Goal: Navigation & Orientation: Find specific page/section

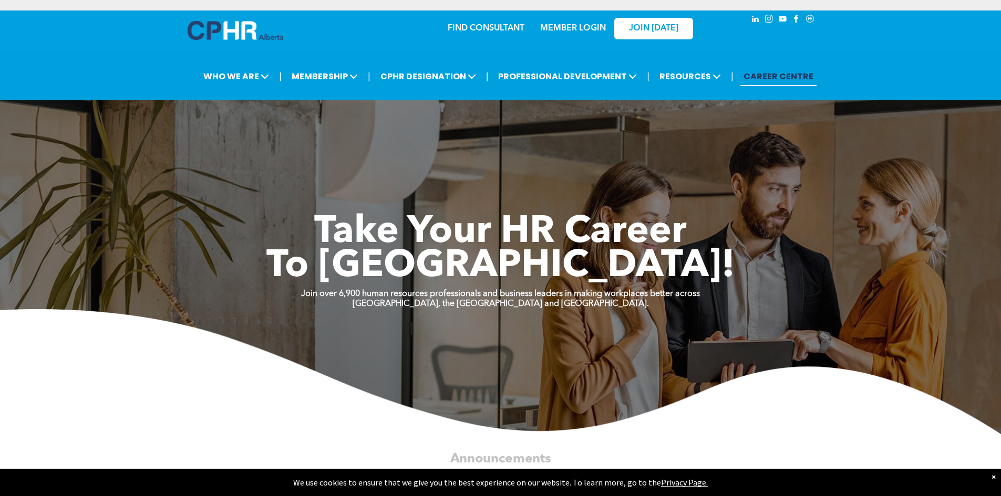
click at [584, 26] on link "MEMBER LOGIN" at bounding box center [573, 28] width 66 height 8
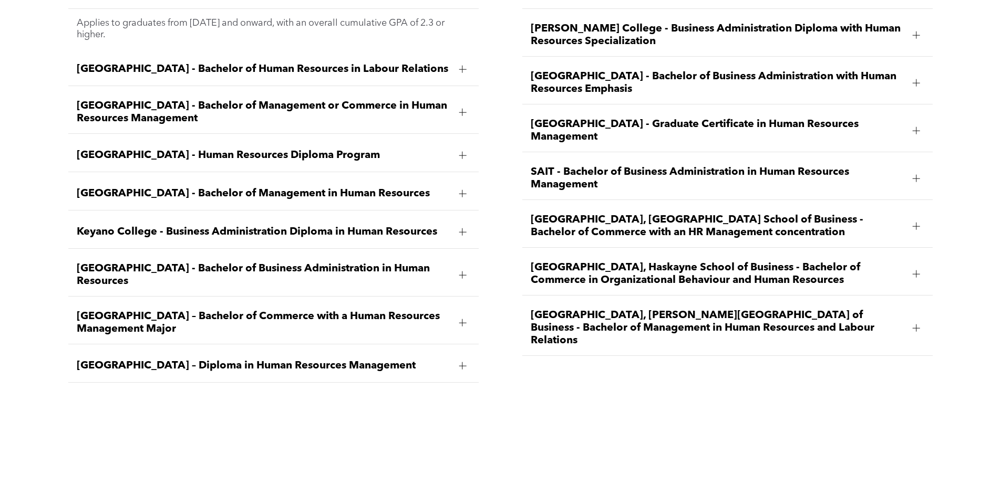
scroll to position [1681, 0]
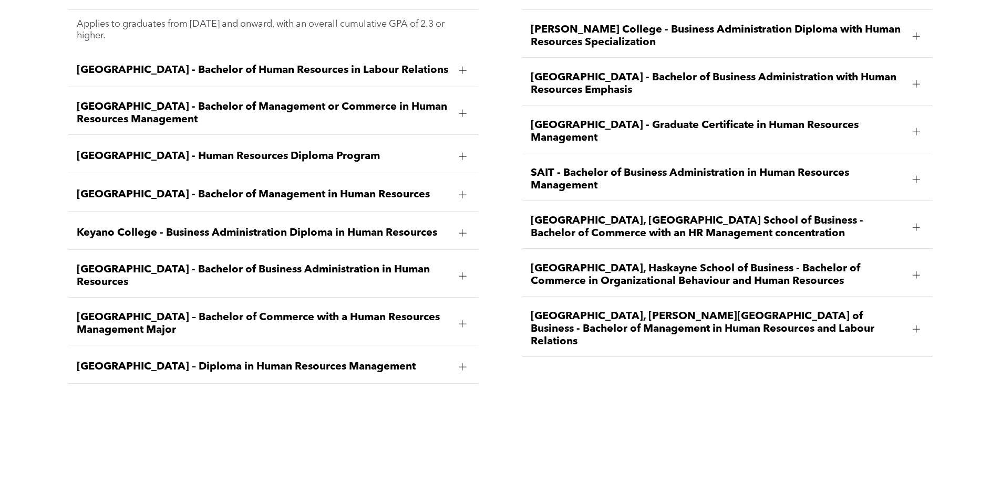
click at [918, 326] on div at bounding box center [915, 329] width 7 height 7
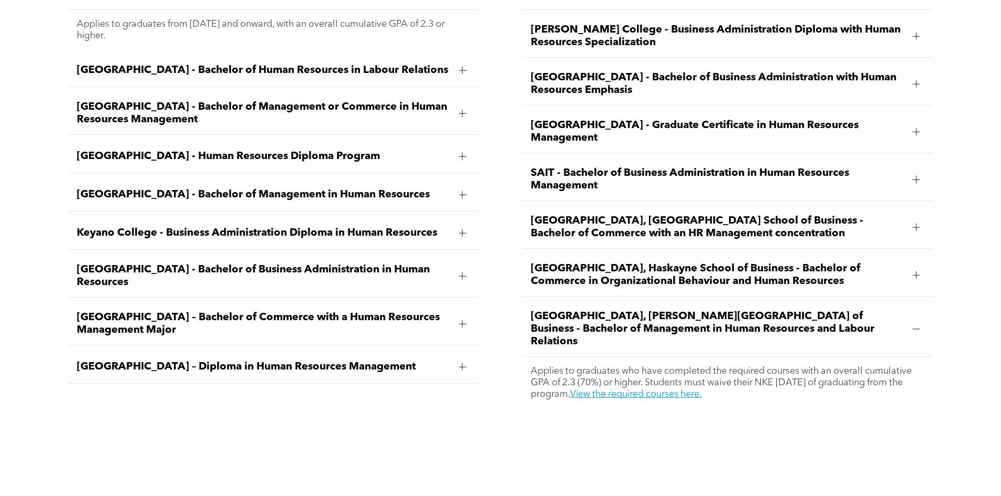
click at [918, 326] on div at bounding box center [915, 329] width 7 height 7
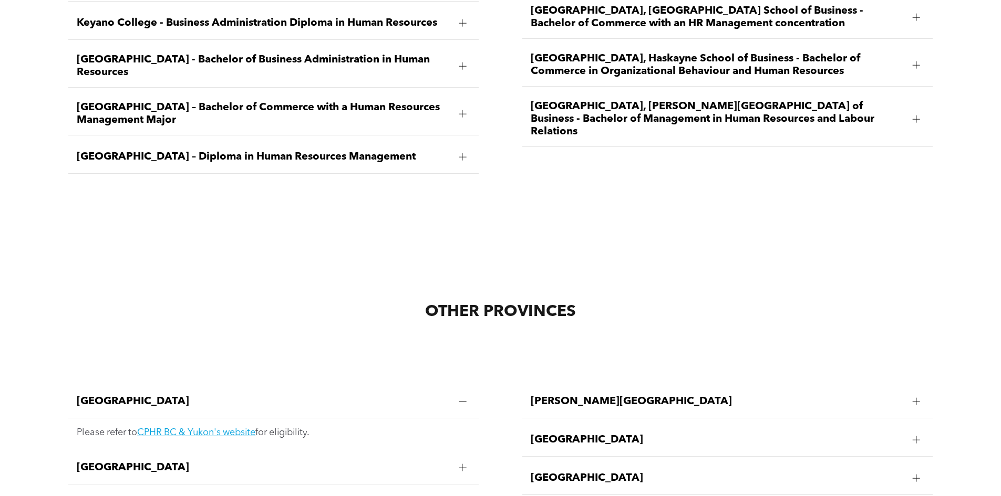
scroll to position [2101, 0]
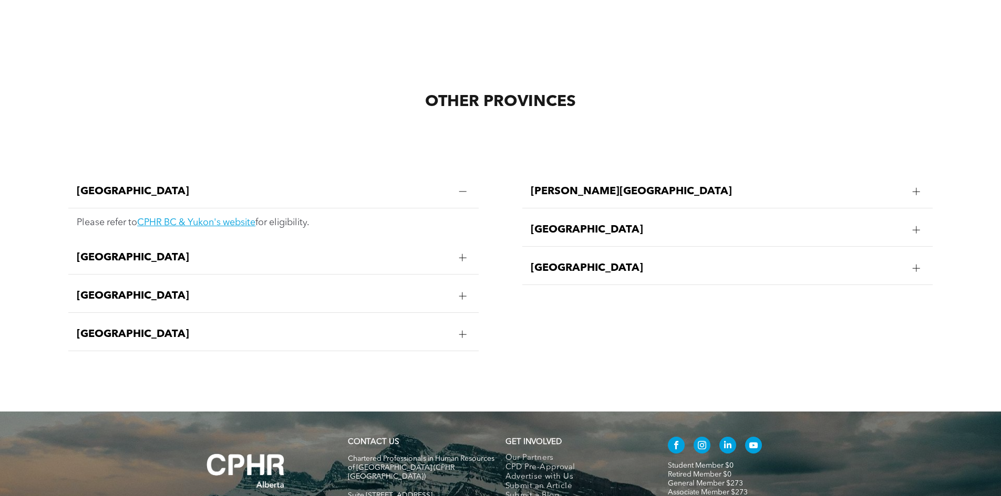
click at [463, 254] on div at bounding box center [462, 257] width 7 height 7
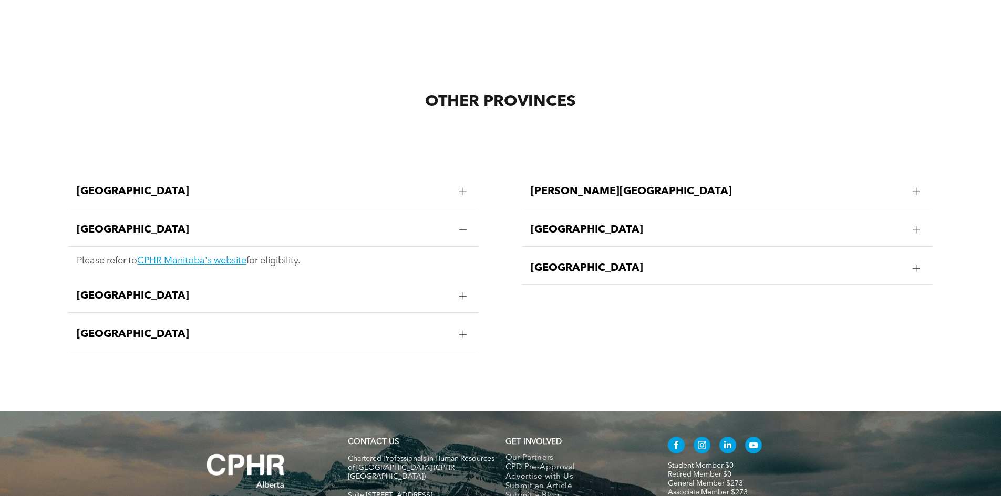
click at [463, 255] on p "Please refer to CPHR Manitoba's website for eligibility." at bounding box center [273, 261] width 393 height 12
click at [465, 226] on div at bounding box center [462, 229] width 7 height 7
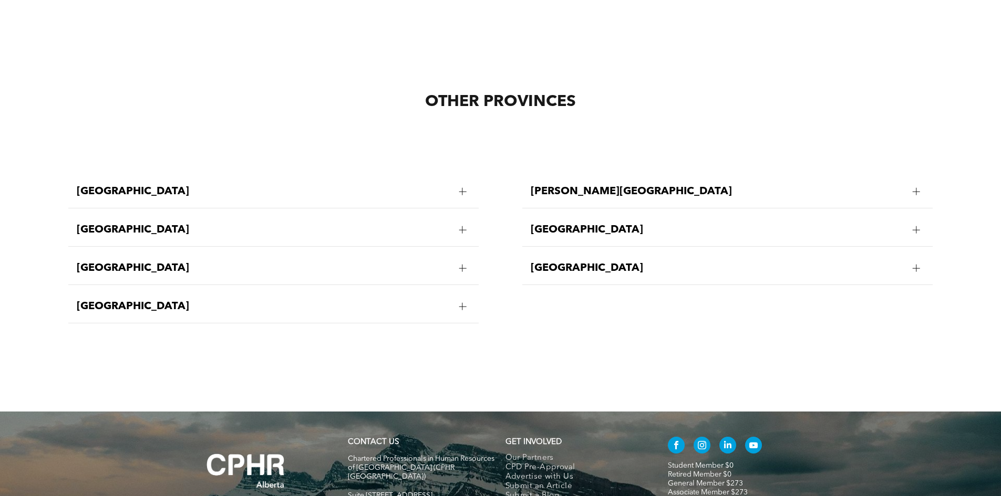
click at [463, 299] on div at bounding box center [462, 307] width 16 height 16
click at [465, 265] on div at bounding box center [462, 268] width 7 height 7
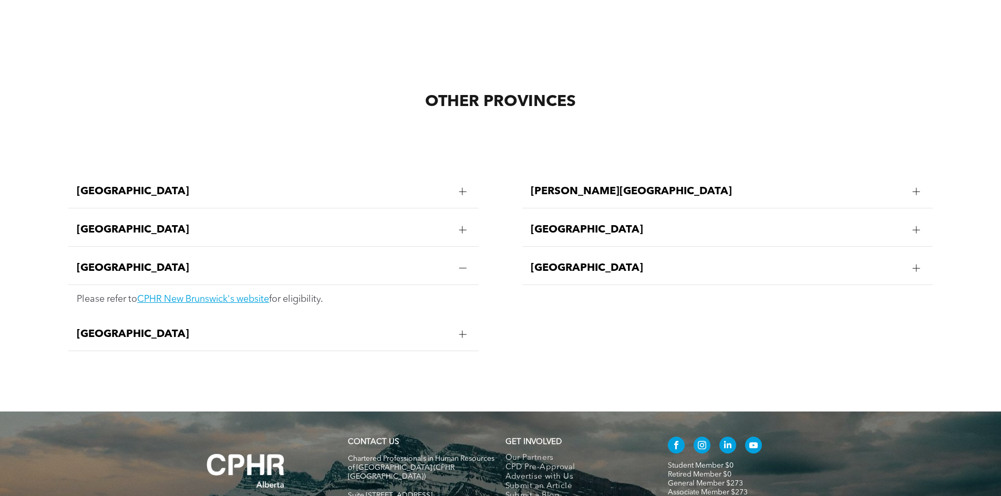
click at [460, 230] on div at bounding box center [462, 230] width 7 height 1
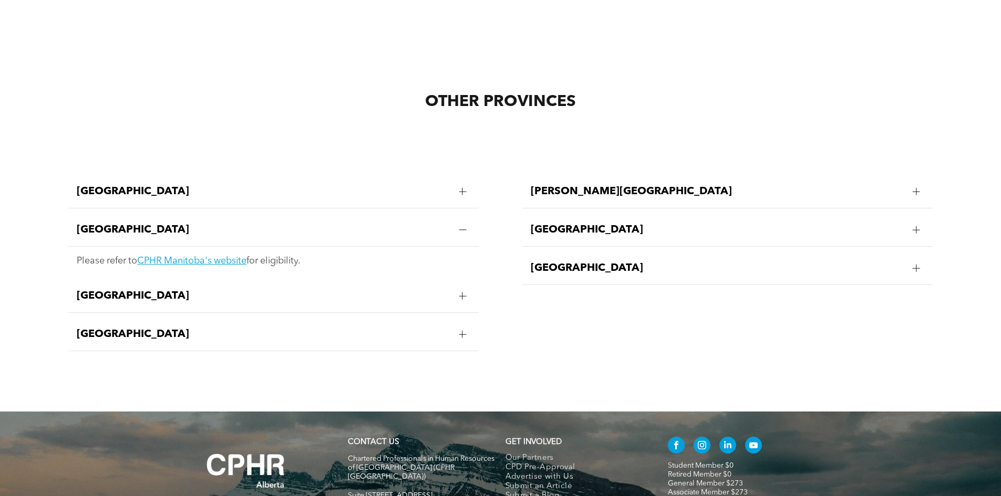
click at [468, 184] on div at bounding box center [462, 192] width 16 height 16
